Goal: Task Accomplishment & Management: Manage account settings

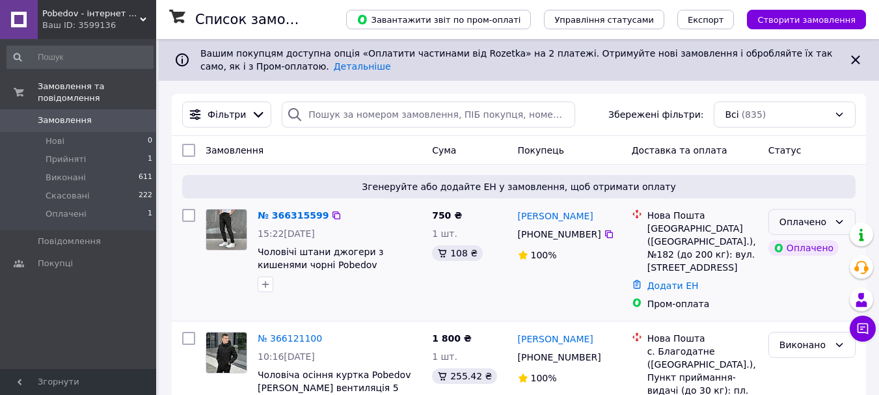
click at [810, 222] on div "Оплачено" at bounding box center [804, 222] width 49 height 14
click at [791, 251] on li "Прийнято" at bounding box center [812, 250] width 86 height 23
click at [529, 215] on link "[PERSON_NAME]" at bounding box center [555, 216] width 75 height 13
click at [290, 219] on link "№ 366315599" at bounding box center [290, 215] width 64 height 10
